Goal: Information Seeking & Learning: Learn about a topic

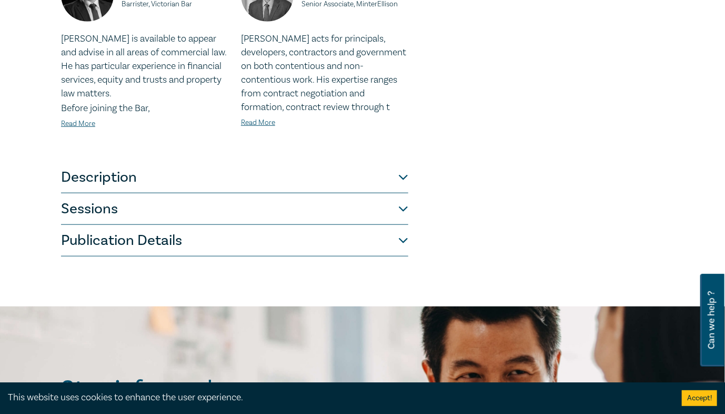
scroll to position [379, 0]
click at [318, 231] on button "Publication Details" at bounding box center [234, 241] width 347 height 32
